Goal: Check status

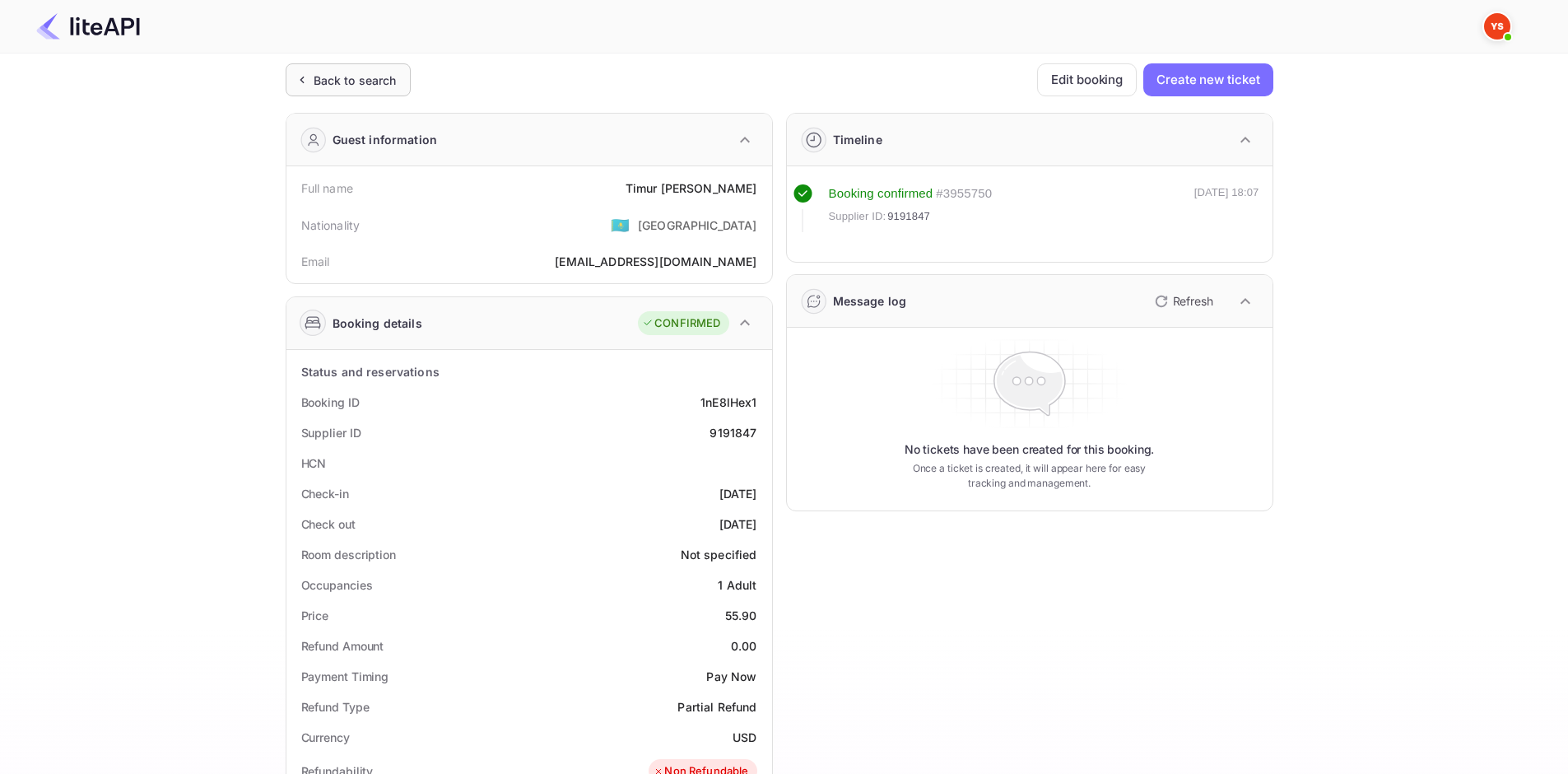
click at [376, 89] on div "Back to search" at bounding box center [348, 80] width 125 height 33
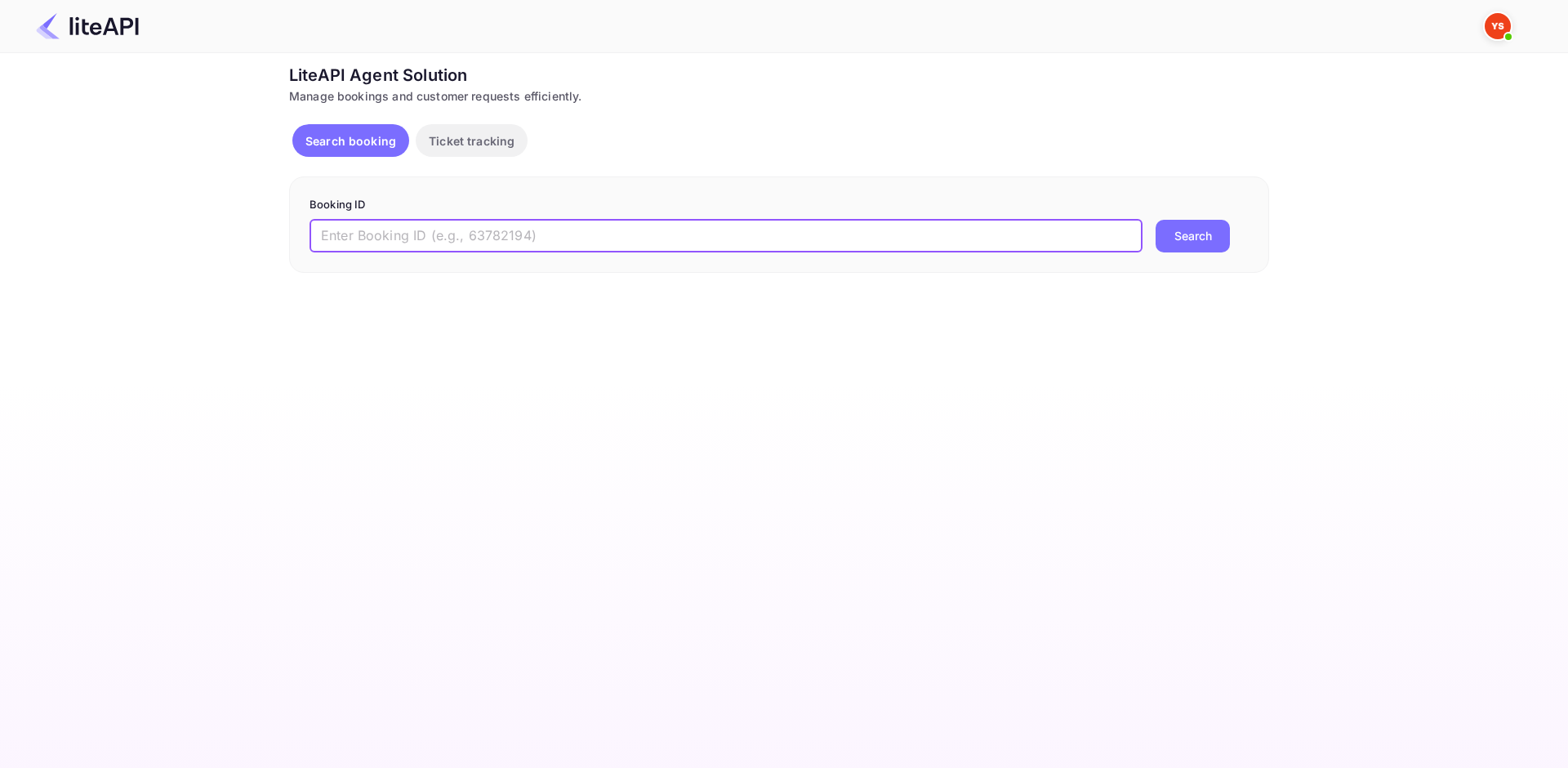
drag, startPoint x: 610, startPoint y: 232, endPoint x: 655, endPoint y: 246, distance: 47.1
click at [611, 232] on input "text" at bounding box center [726, 237] width 833 height 33
paste input "9084096"
type input "9084096"
click at [1203, 243] on button "Search" at bounding box center [1192, 237] width 75 height 33
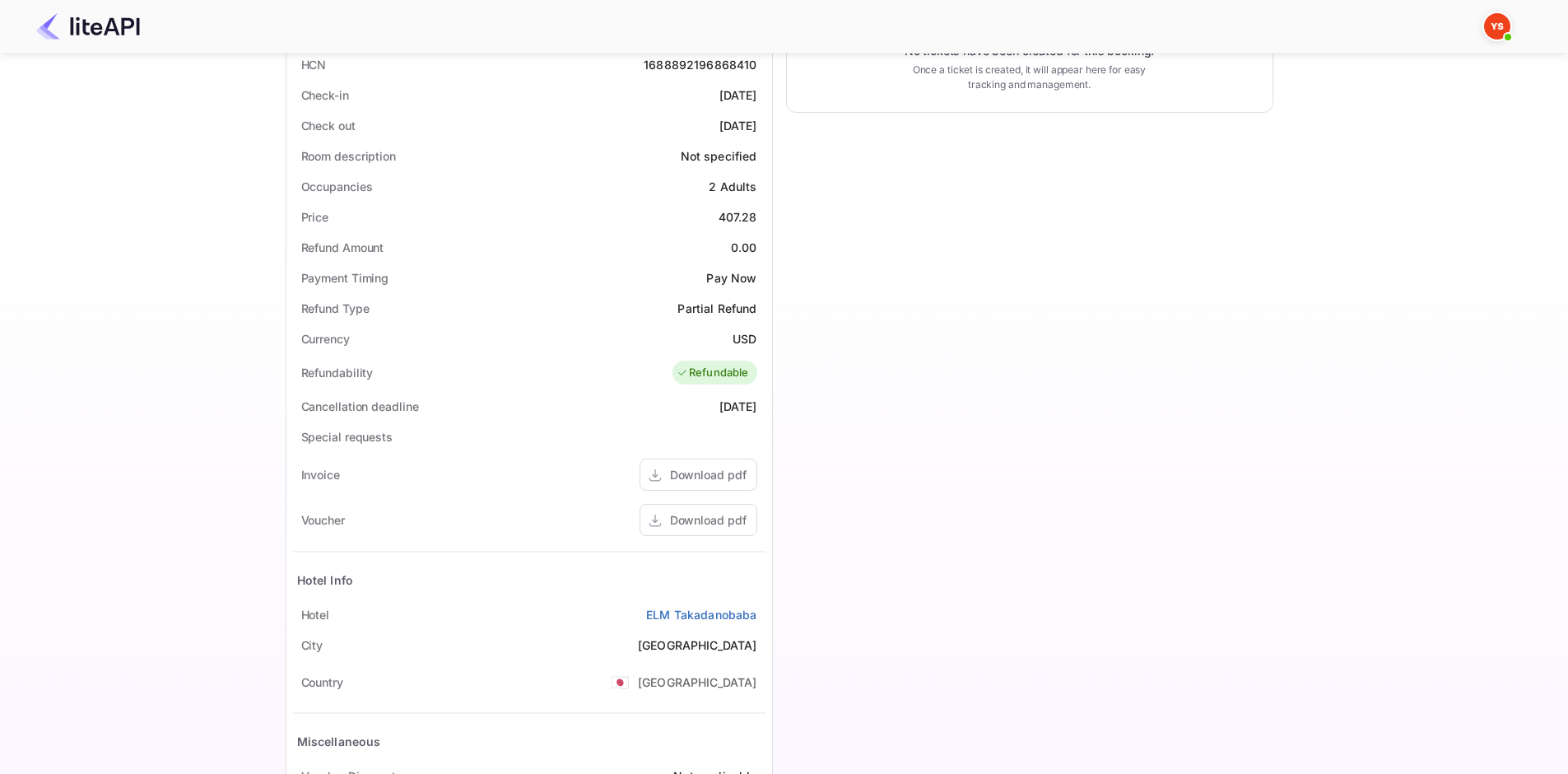
scroll to position [411, 0]
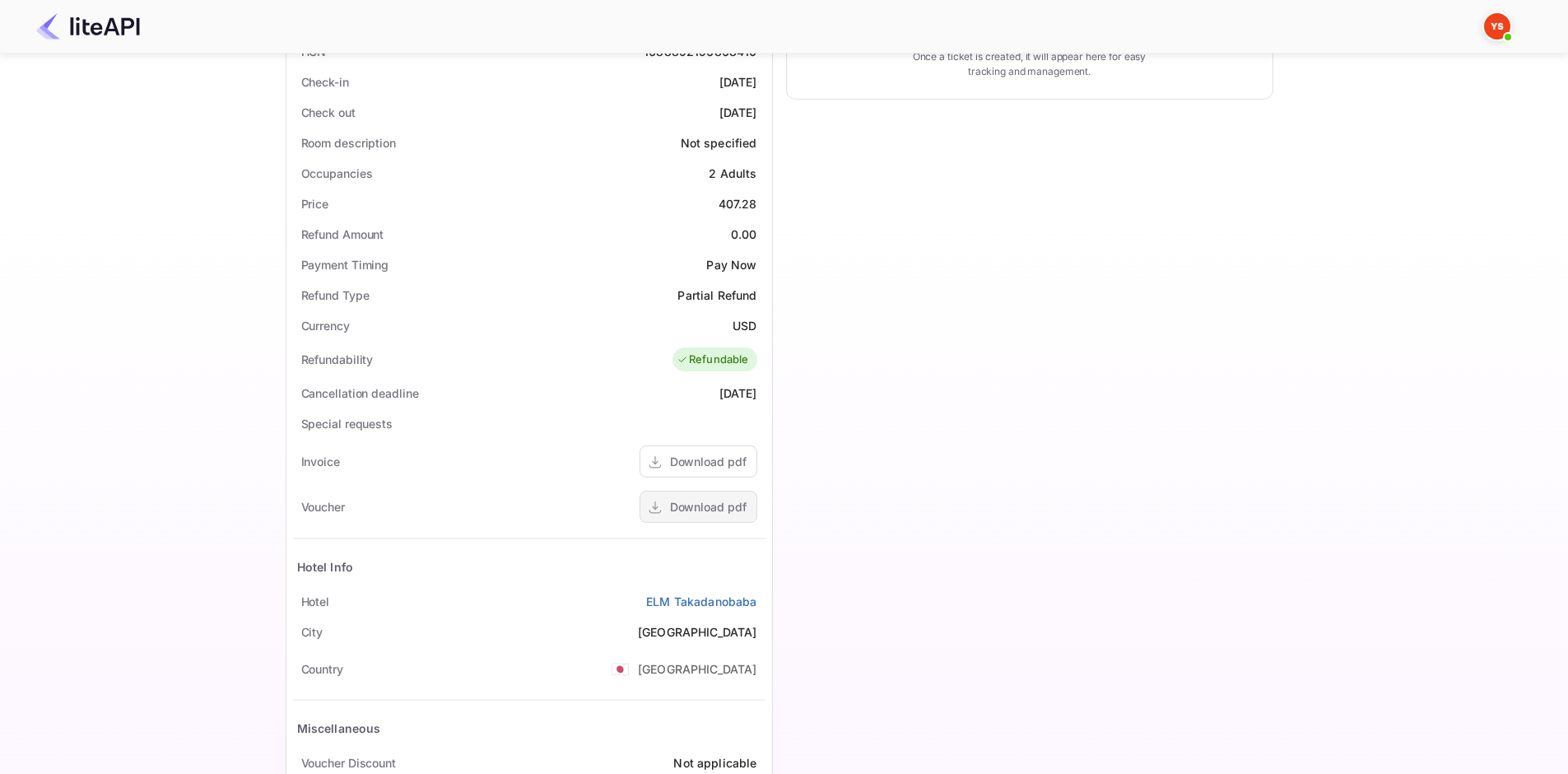
click at [717, 494] on div "Download pdf" at bounding box center [698, 507] width 117 height 32
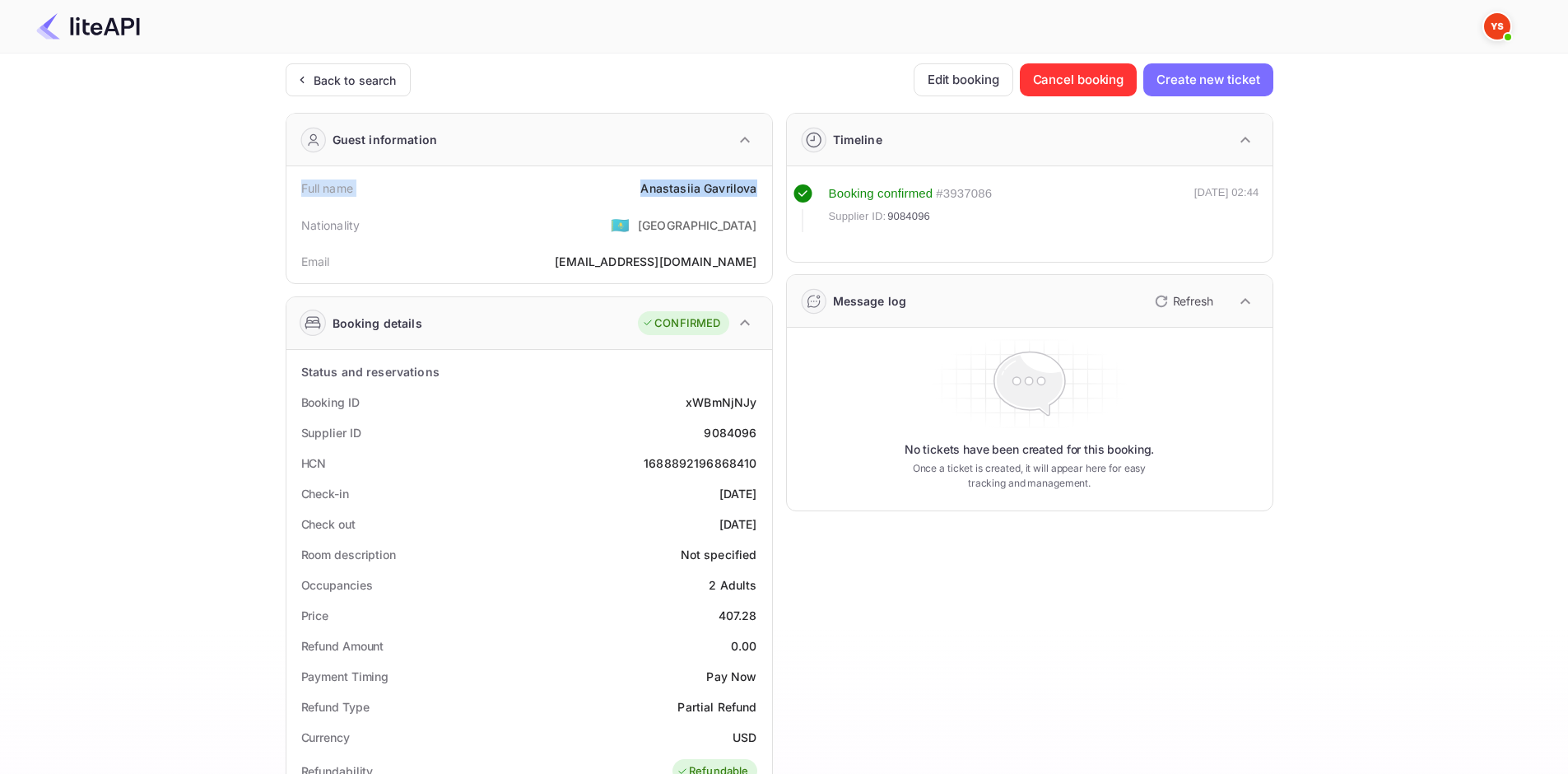
drag, startPoint x: 756, startPoint y: 191, endPoint x: 295, endPoint y: 180, distance: 461.1
click at [295, 180] on div "Full name [PERSON_NAME]" at bounding box center [529, 188] width 472 height 31
copy div "Full name [PERSON_NAME]"
drag, startPoint x: 309, startPoint y: 397, endPoint x: 756, endPoint y: 526, distance: 465.2
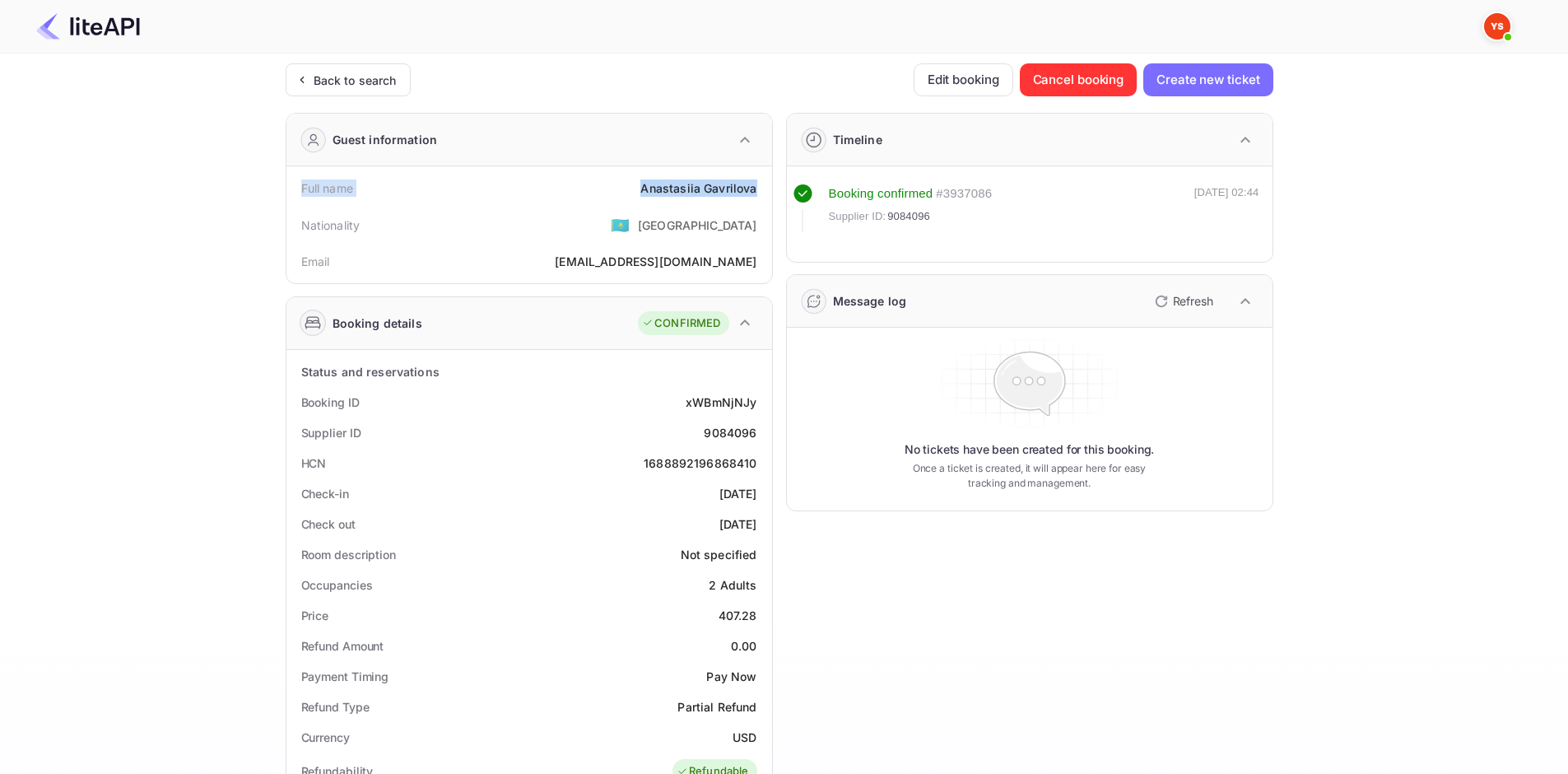
copy div "Booking ID xWBmNjNJy Supplier ID 9084096 HCN 1688892196868410 Check-in [DATE] C…"
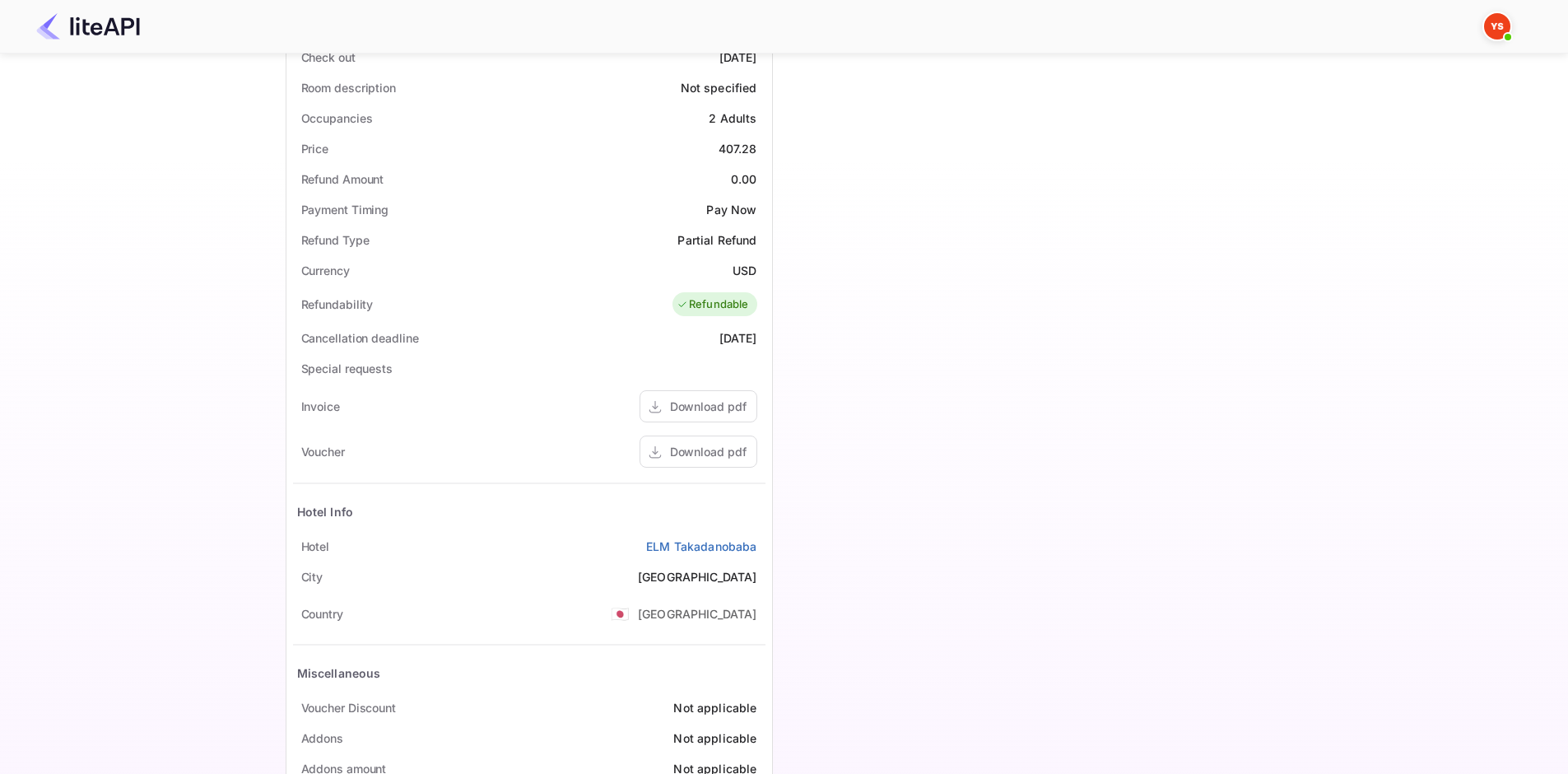
scroll to position [494, 0]
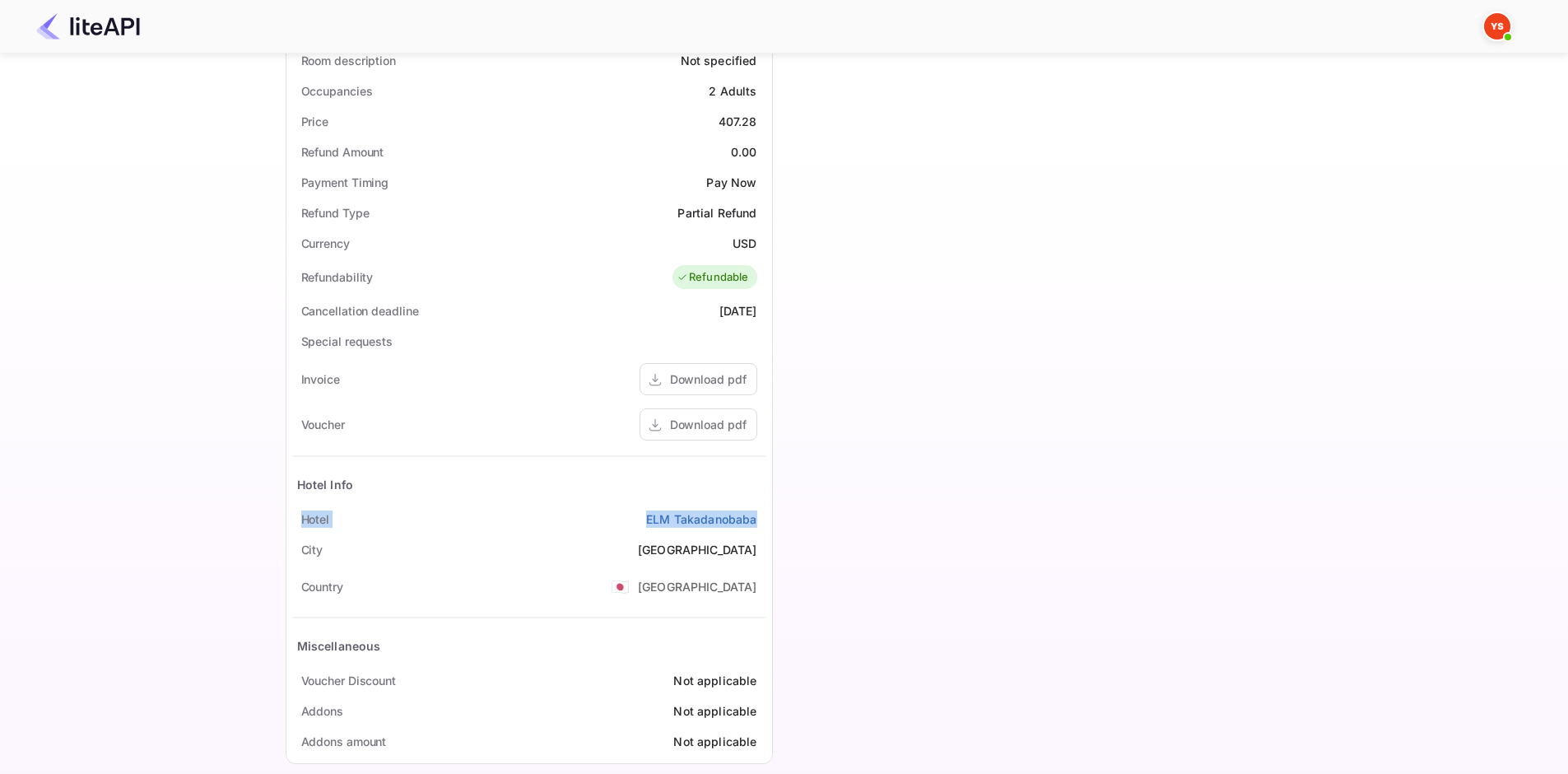
drag, startPoint x: 294, startPoint y: 517, endPoint x: 761, endPoint y: 520, distance: 467.0
click at [763, 520] on div "Hotel ELM [GEOGRAPHIC_DATA]" at bounding box center [529, 519] width 472 height 31
copy div "Hotel ELM [GEOGRAPHIC_DATA]"
